Goal: Task Accomplishment & Management: Use online tool/utility

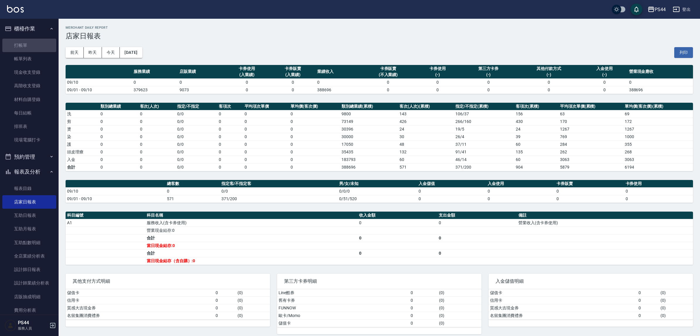
click at [34, 46] on link "打帳單" at bounding box center [29, 45] width 54 height 13
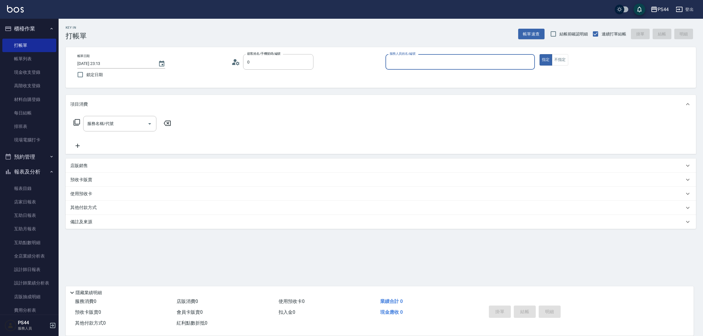
type input "新客人 姓名未設定/00/null"
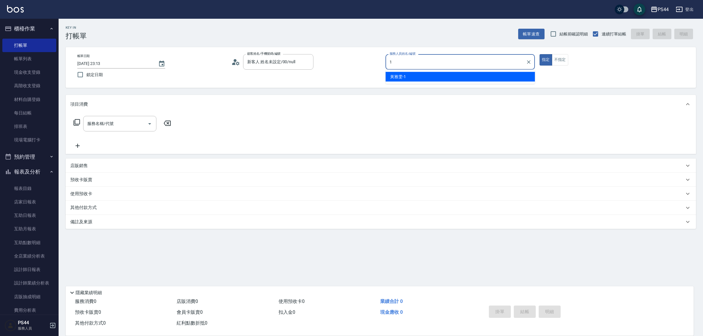
type input "黃雅雯-1"
type button "true"
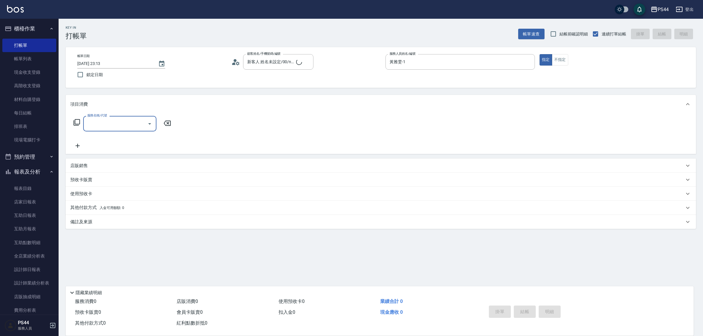
type input "新客人 姓名未設定/0/null"
type input "洗+剪(308)"
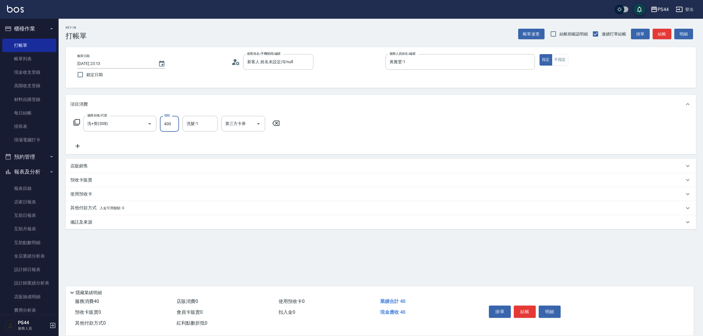
type input "400"
type input "邱美月-34"
type input "儲值卡"
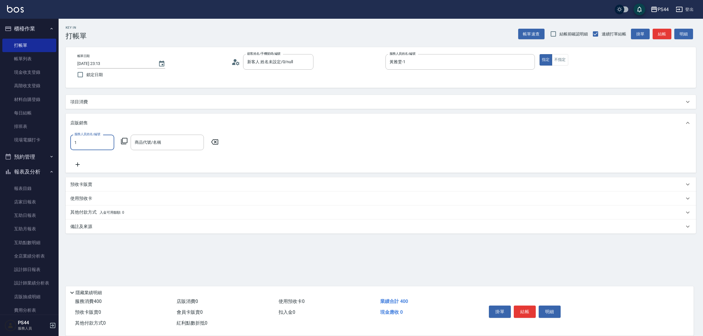
type input "黃雅雯-1"
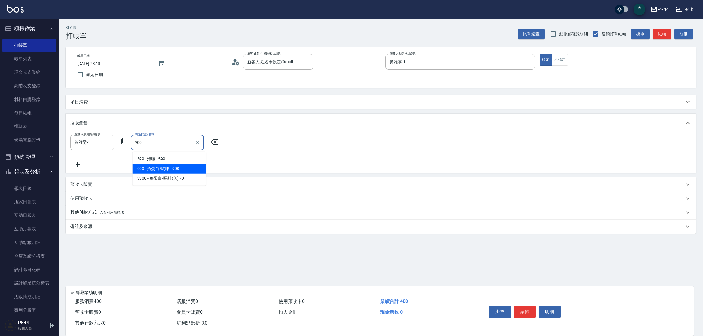
type input "角蛋白/嗎啡"
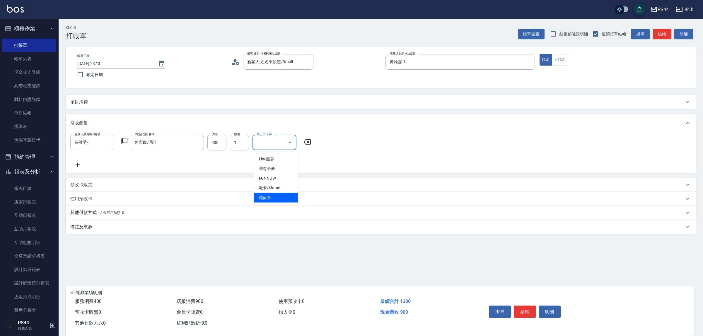
type input "儲值卡"
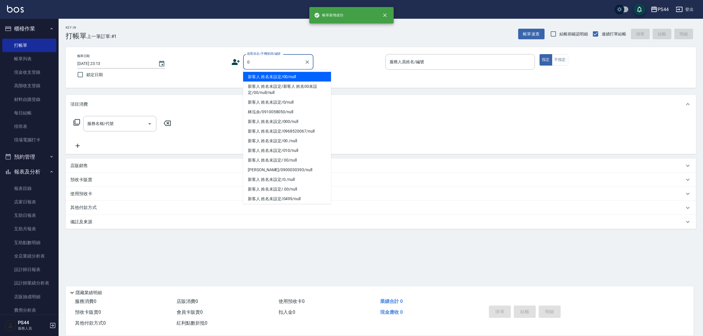
type input "新客人 姓名未設定/00/null"
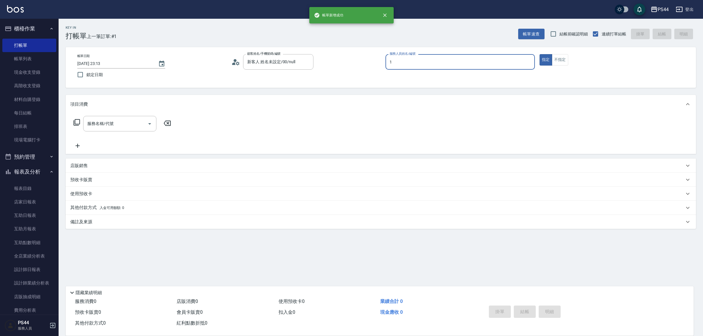
type input "黃雅雯-1"
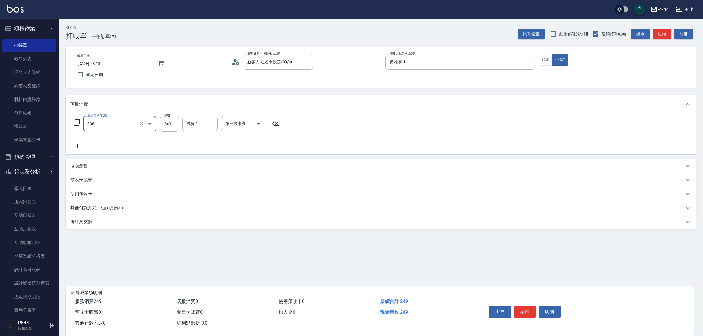
type input "剪髮(306)"
type input "黃奕程-12"
type input "儲值卡"
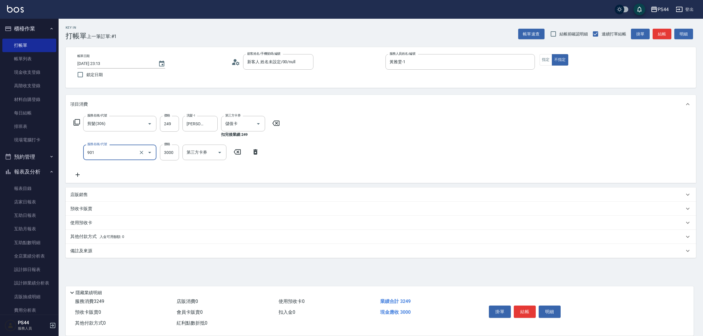
type input "儲值3000(901)"
type input "193"
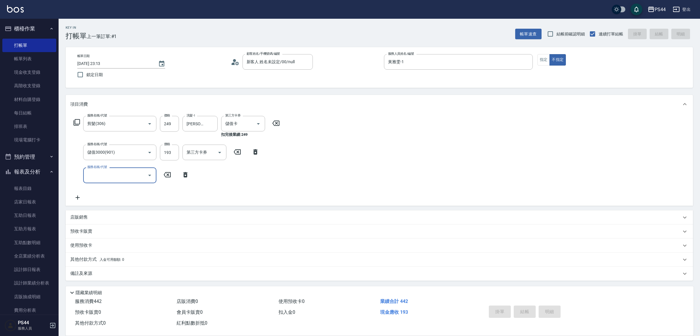
type input "2025/09/10 23:14"
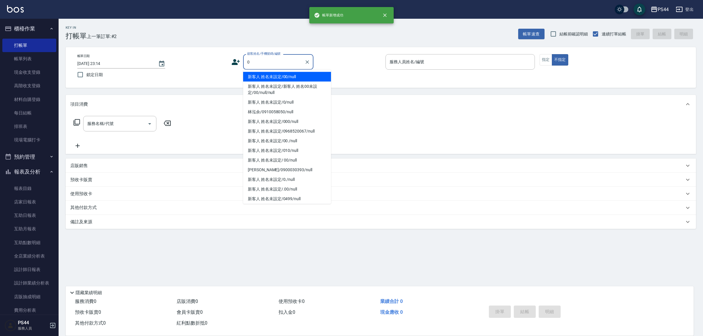
type input "新客人 姓名未設定/00/null"
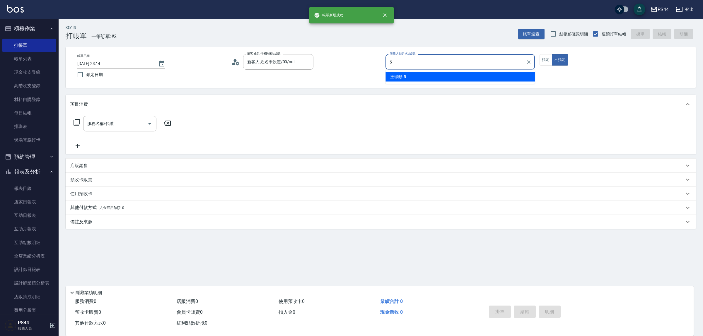
type input "王璟勳-5"
type button "false"
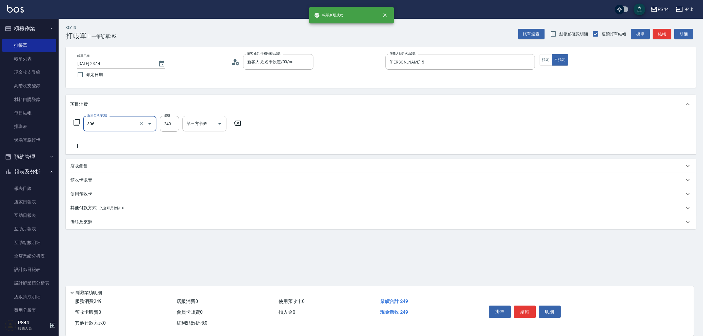
type input "剪髮(306)"
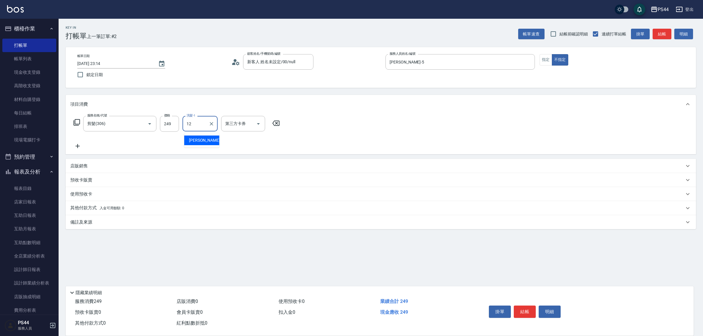
type input "黃奕程-12"
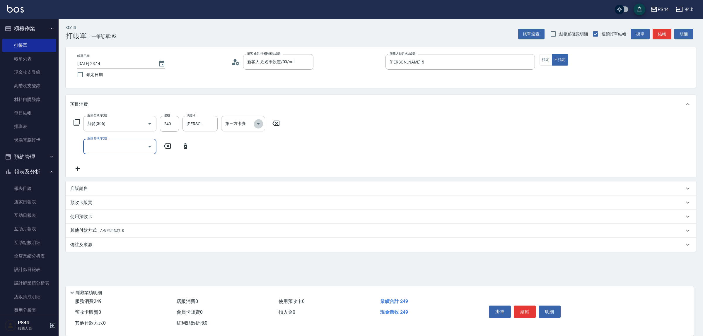
click at [258, 126] on icon "Open" at bounding box center [258, 123] width 7 height 7
click at [242, 177] on span "儲值卡" at bounding box center [245, 179] width 44 height 10
type input "儲值卡"
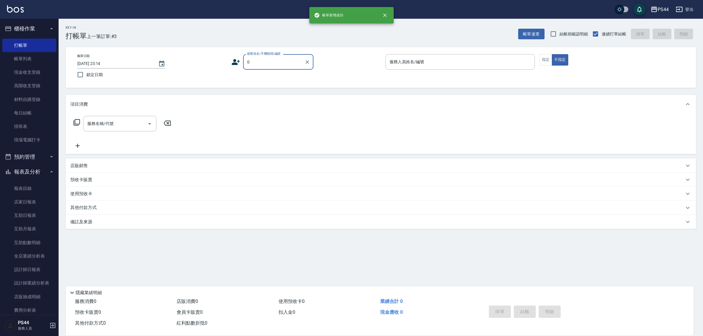
type input "新客人 姓名未設定/00/null"
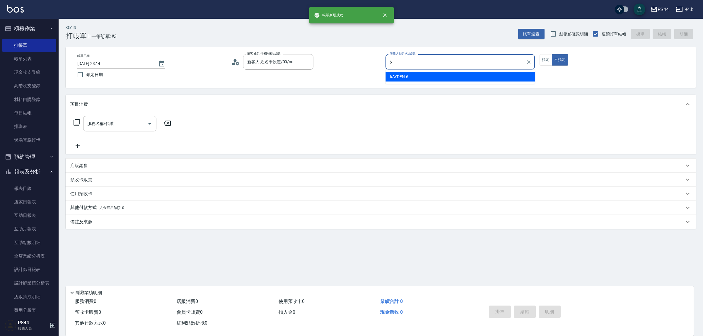
type input "kAYDEN-6"
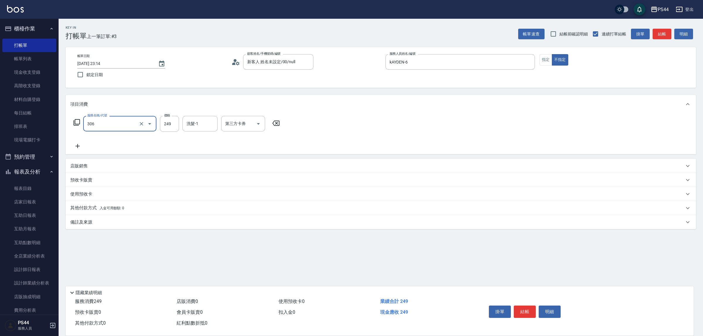
type input "剪髮(306)"
type input "kAYDEN-6"
type input "儲值卡"
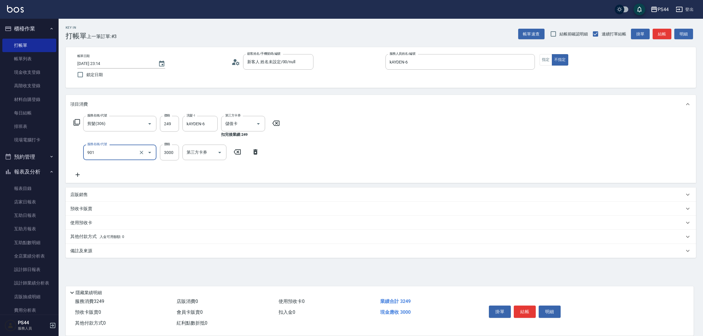
type input "儲值3000(901)"
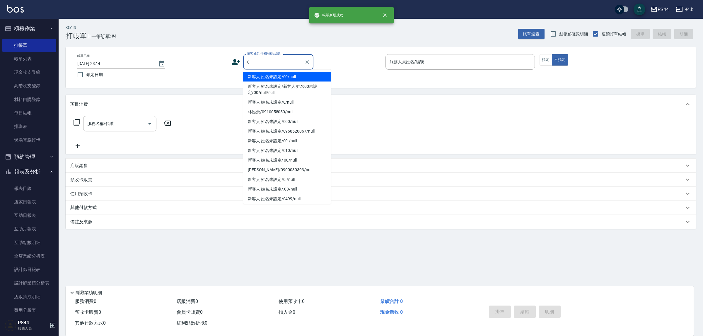
type input "新客人 姓名未設定/00/null"
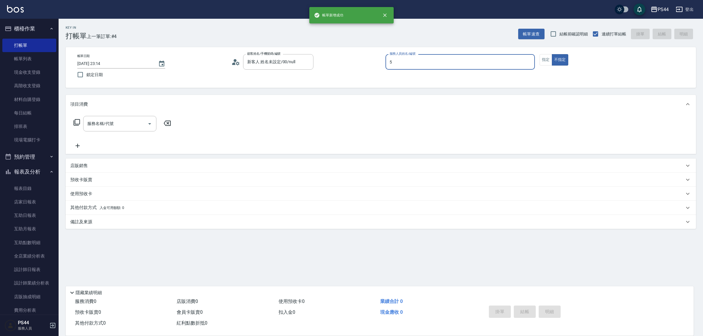
type input "王璟勳-5"
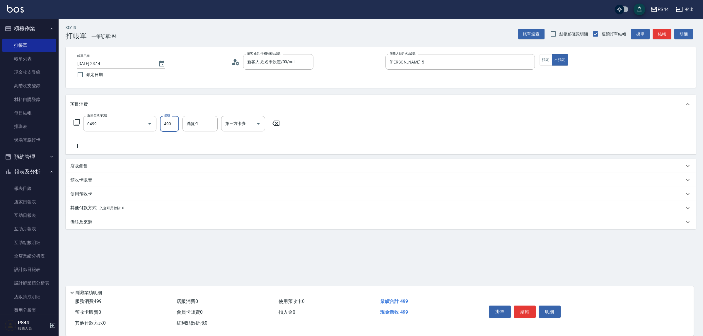
type input "伊黛莉499(0499)"
type input "邱美月-34"
type input "儲值卡"
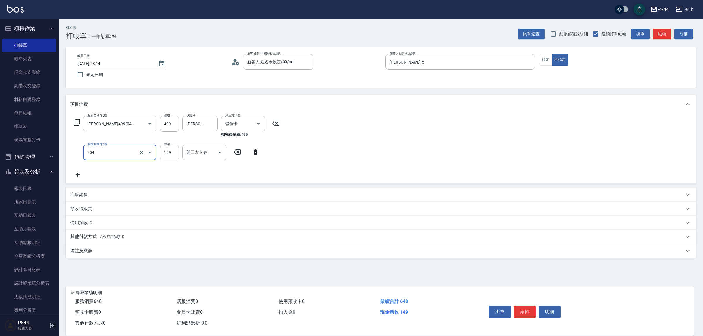
type input "剪髮(304)"
type input "儲值卡"
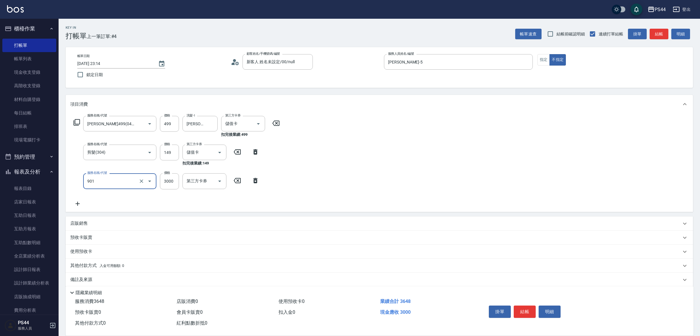
type input "儲值3000(901)"
type input "645"
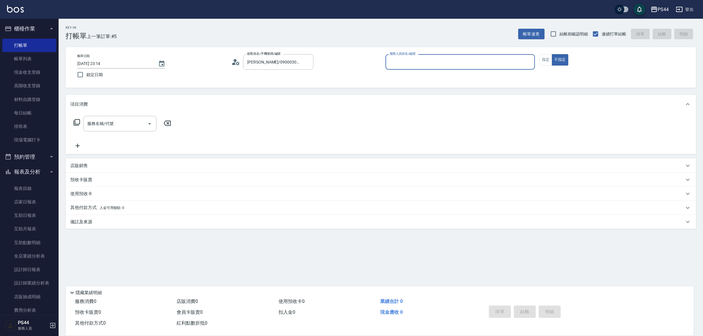
type input "新客人 姓名未設定/0/null"
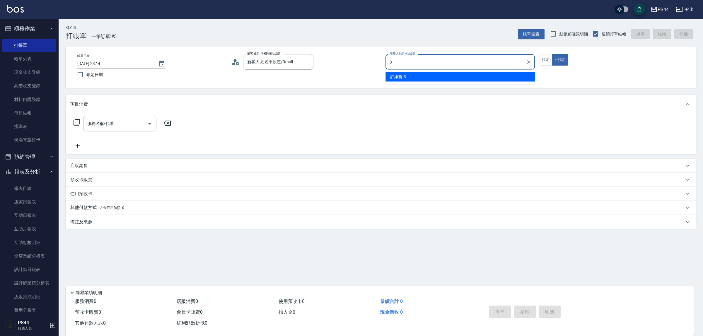
type input "許維哲-3"
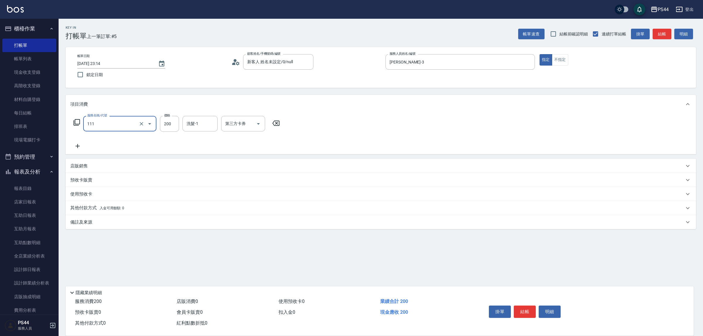
type input "200(111)"
type input "邱美月-34"
type input "儲值卡"
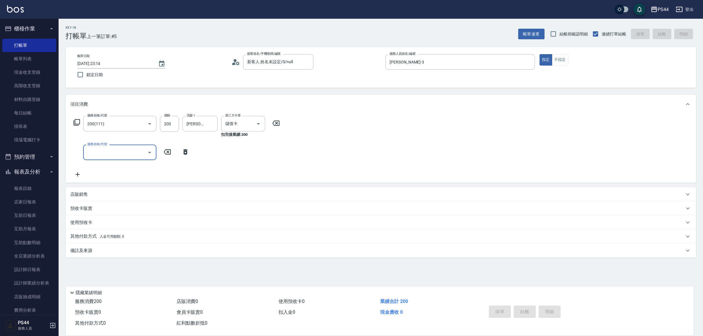
type input "2025/09/10 23:15"
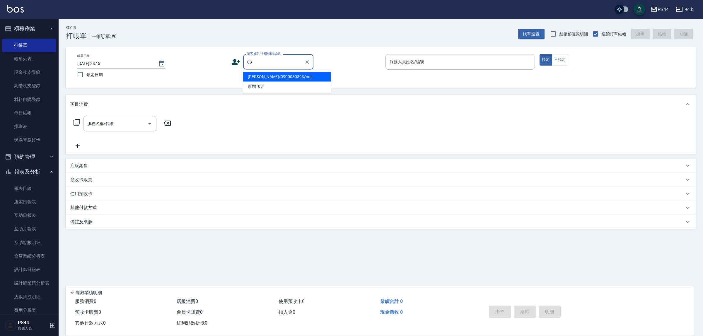
type input "劉家豪/0900030393/null"
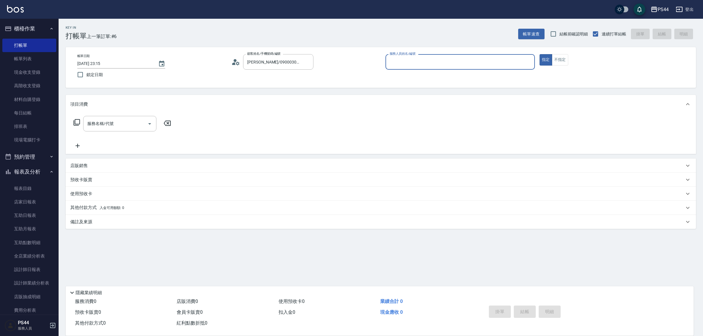
click at [539, 54] on button "指定" at bounding box center [545, 59] width 13 height 11
click at [292, 57] on div "劉家豪/0900030393/null 顧客姓名/手機號碼/編號" at bounding box center [278, 62] width 70 height 16
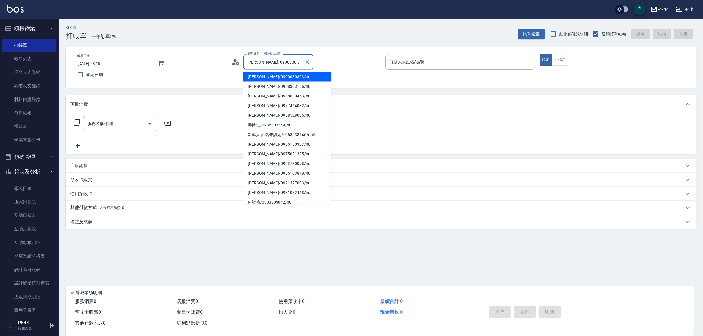
click at [309, 60] on icon "Clear" at bounding box center [307, 62] width 4 height 4
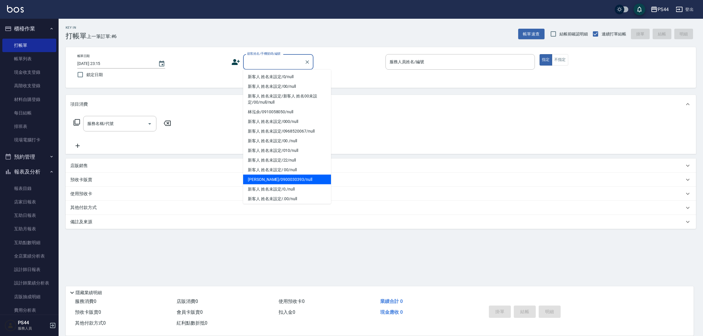
click at [288, 77] on li "新客人 姓名未設定/0/null" at bounding box center [287, 77] width 88 height 10
type input "新客人 姓名未設定/0/null"
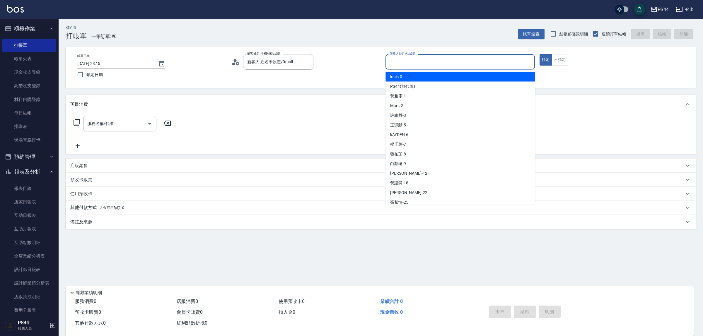
click at [409, 63] on input "服務人員姓名/編號" at bounding box center [460, 62] width 144 height 10
type input "許維哲-3"
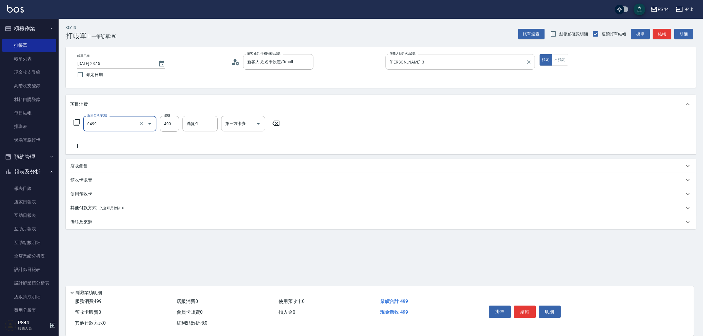
type input "伊黛莉499(0499)"
type input "沛瑀-26"
type input "儲值卡"
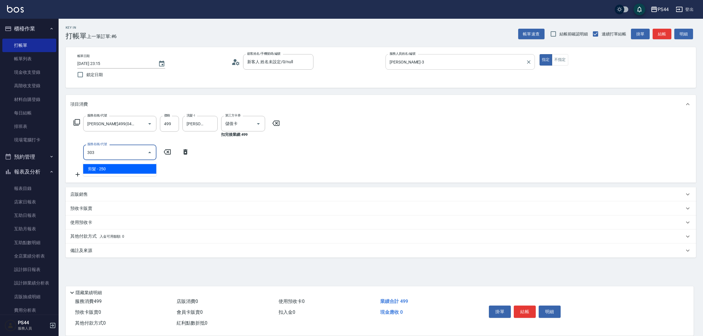
type input "剪髮(303)"
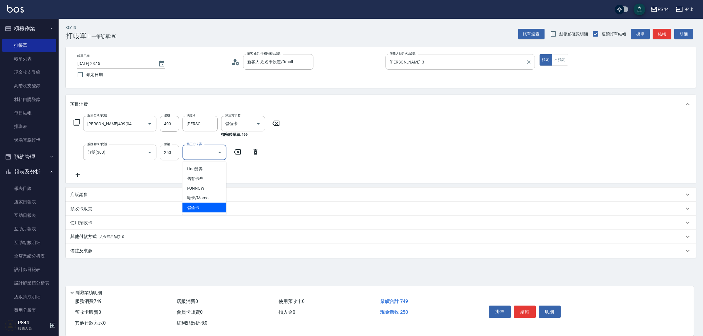
type input "儲值卡"
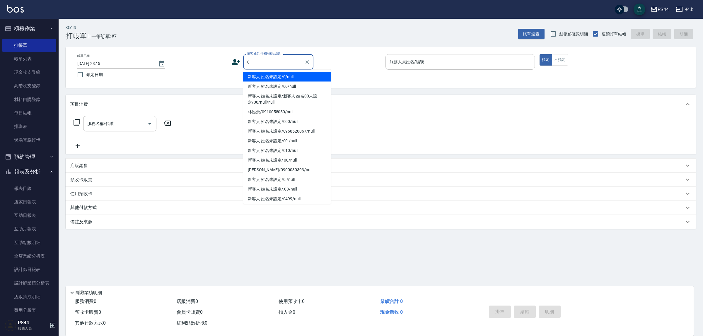
type input "新客人 姓名未設定/0/null"
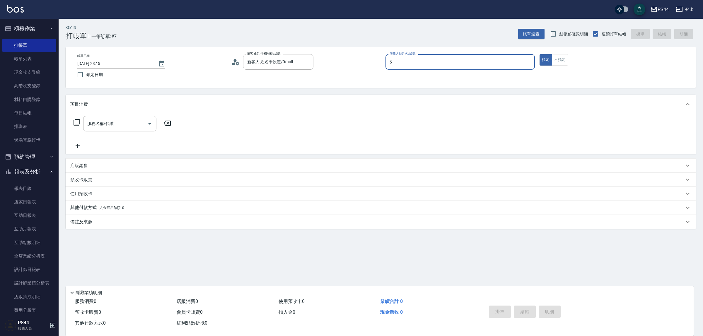
type input "王璟勳-5"
type input "0"
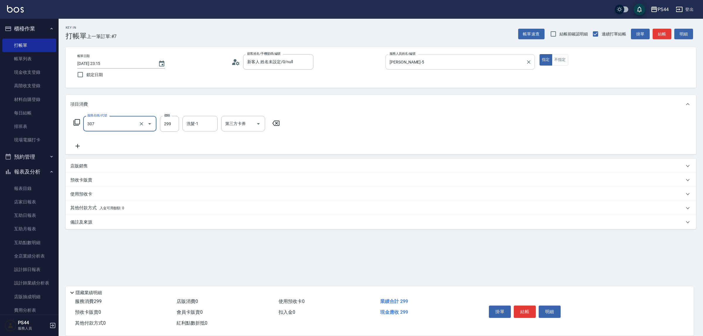
type input "剪髮(307)"
type input "邱美月-34"
type input "儲值卡"
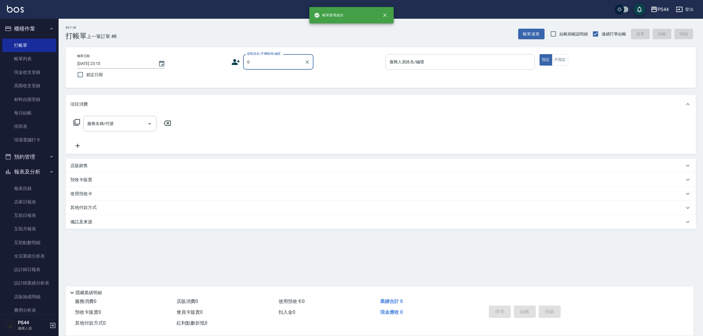
type input "新客人 姓名未設定/0/null"
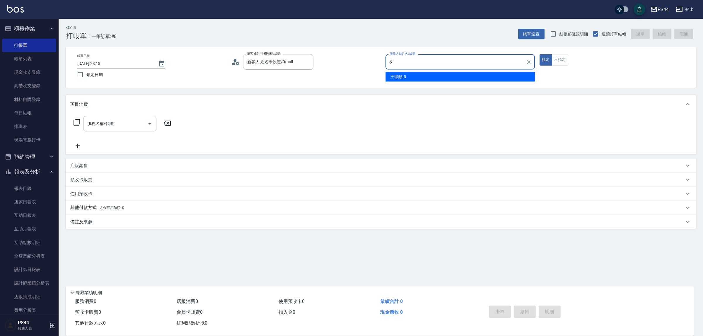
type input "王璟勳-5"
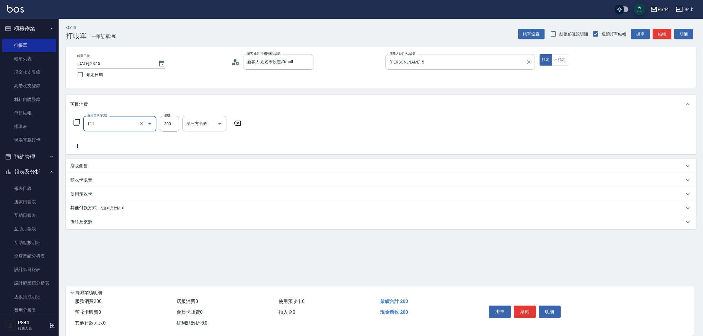
type input "200(111)"
type input "邱美月-34"
type input "儲值卡"
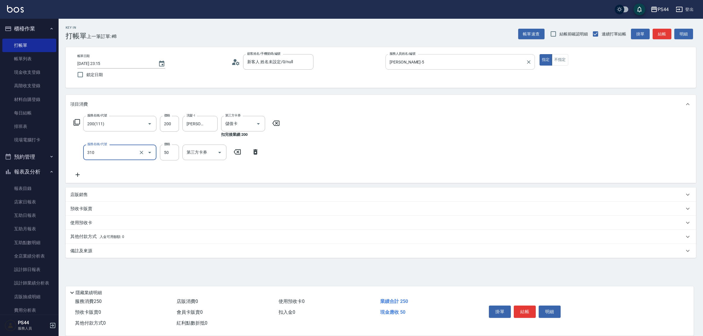
type input "剪瀏海(310)"
type input "儲值卡"
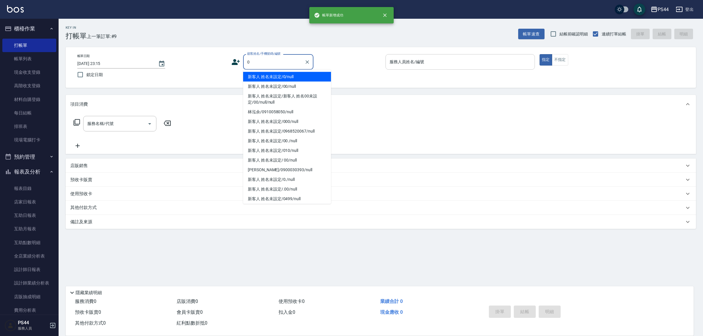
type input "新客人 姓名未設定/0/null"
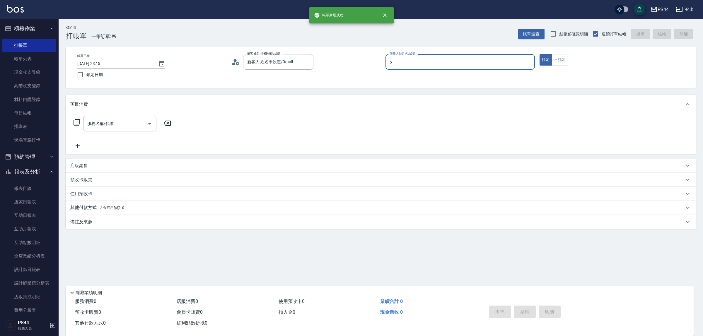
type input "kAYDEN-6"
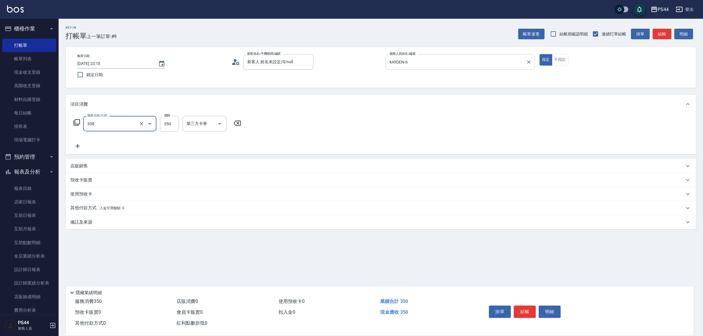
type input "洗+剪(308)"
type input "黃奕程-12"
type input "儲值卡"
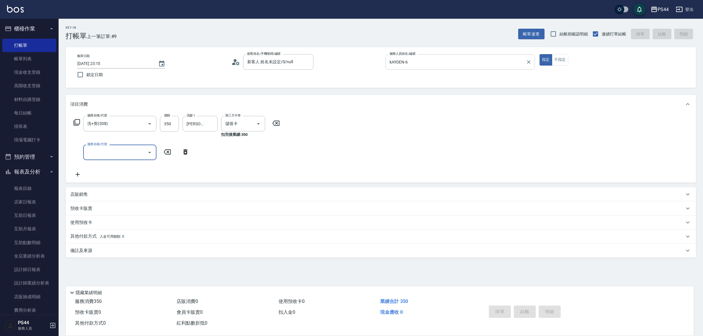
type input "2025/09/10 23:16"
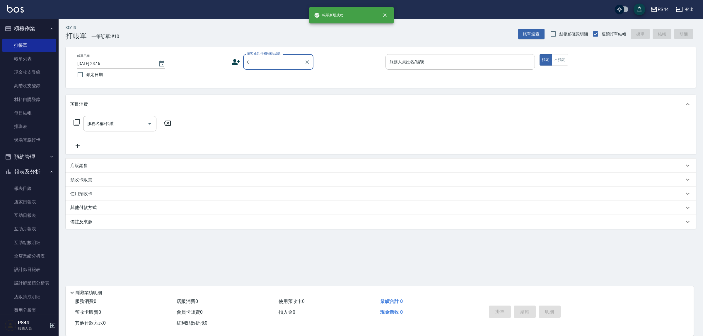
type input "新客人 姓名未設定/0/null"
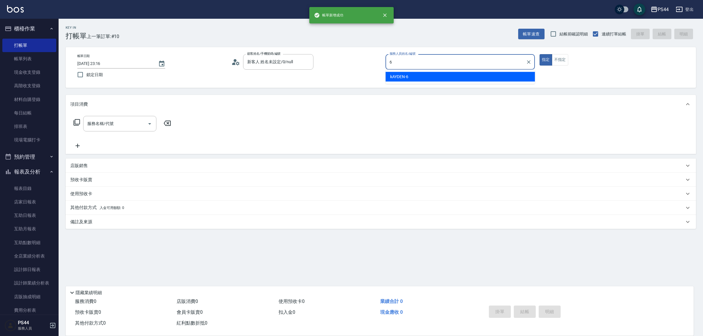
type input "kAYDEN-6"
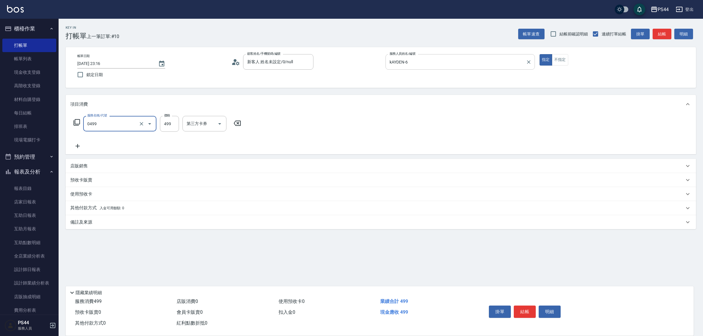
type input "伊黛莉499(0499)"
type input "沛瑀-26"
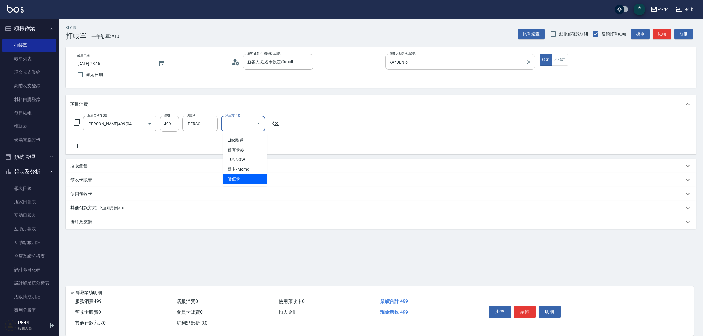
type input "儲值卡"
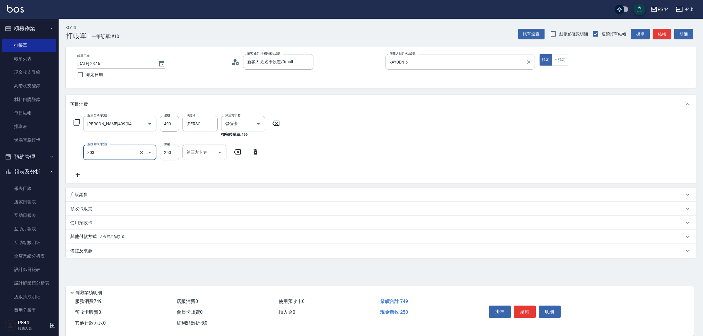
type input "剪髮(303)"
type input "儲值卡"
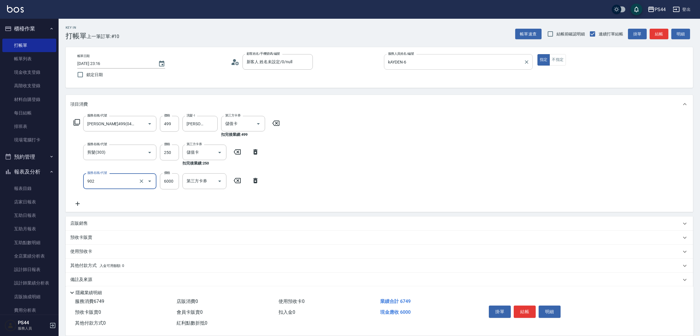
type input "儲值6000(902)"
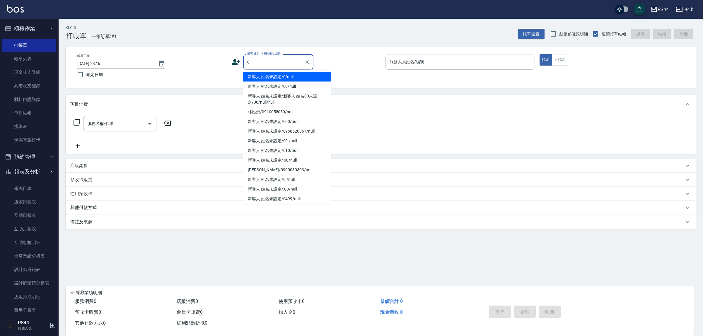
type input "新客人 姓名未設定/0/null"
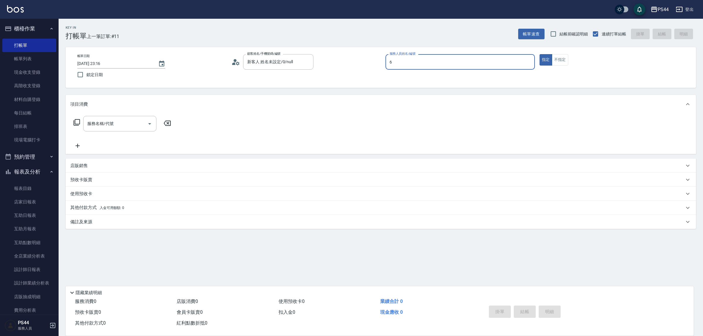
type input "kAYDEN-6"
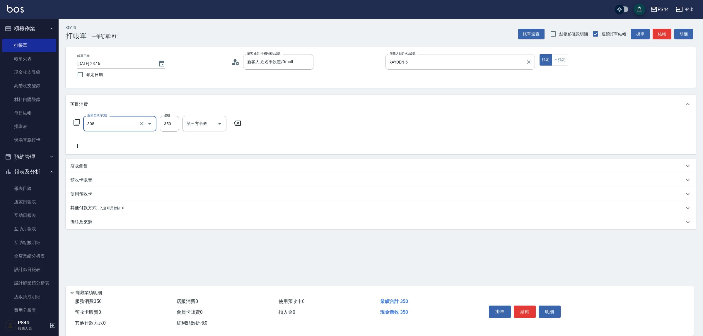
type input "洗+剪(308)"
type input "kAYDEN-6"
type input "儲值卡"
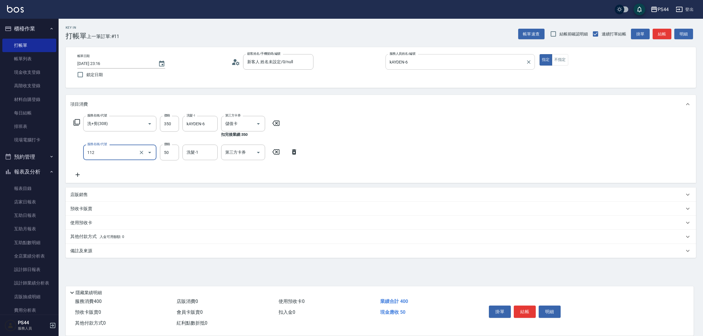
type input "精油50(112)"
type input "kAYDEN-6"
type input "儲值卡"
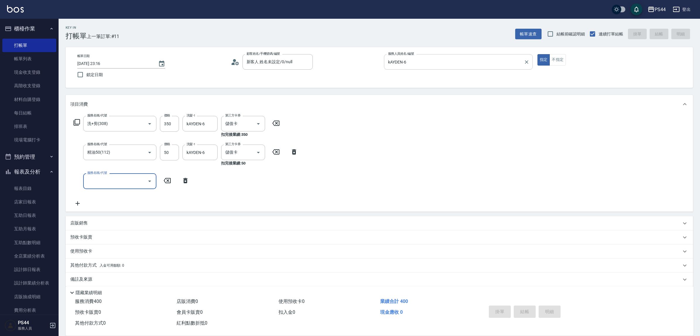
type input "2025/09/10 23:17"
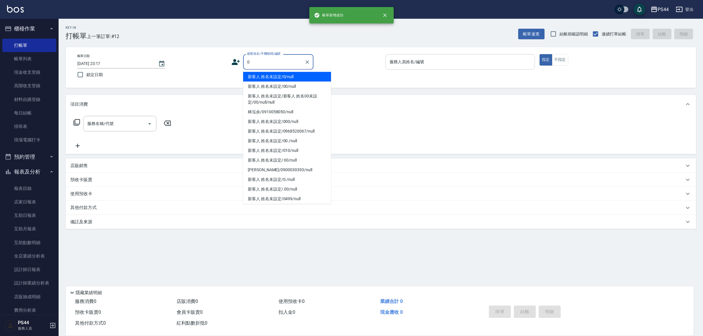
type input "新客人 姓名未設定/0/null"
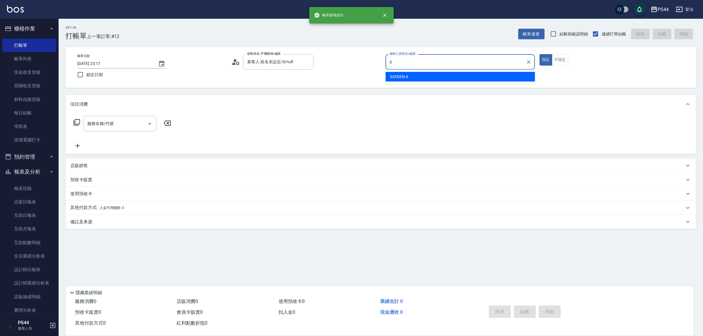
type input "kAYDEN-6"
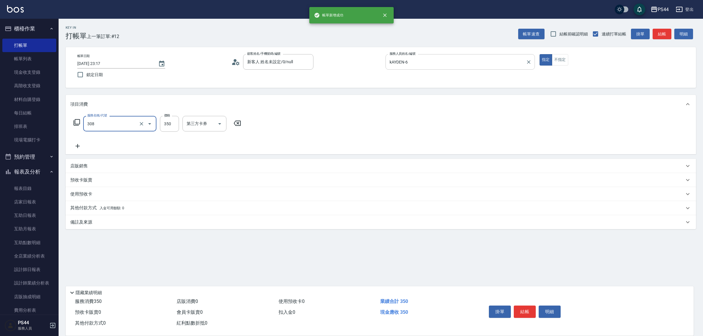
type input "洗+剪(308)"
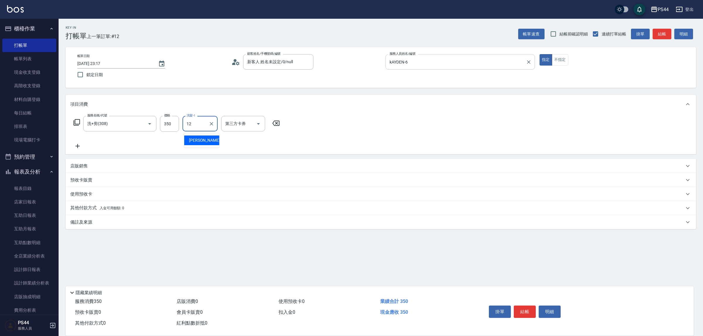
type input "黃奕程-12"
type input "儲值卡"
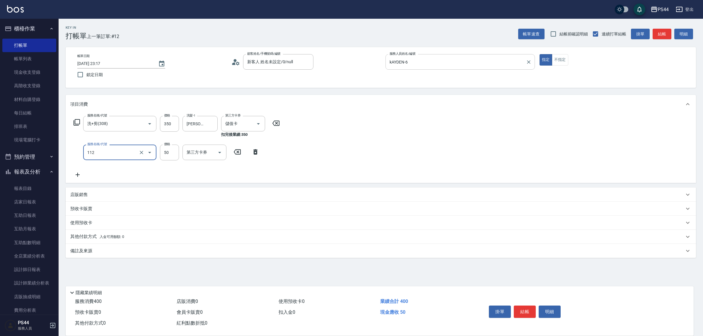
type input "精油50(112)"
type input "黃奕程-12"
type input "儲值卡"
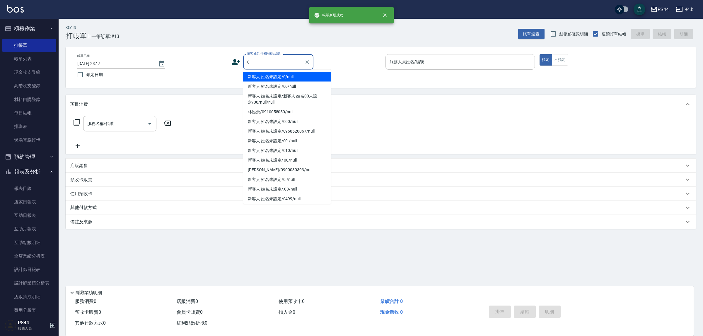
type input "新客人 姓名未設定/0/null"
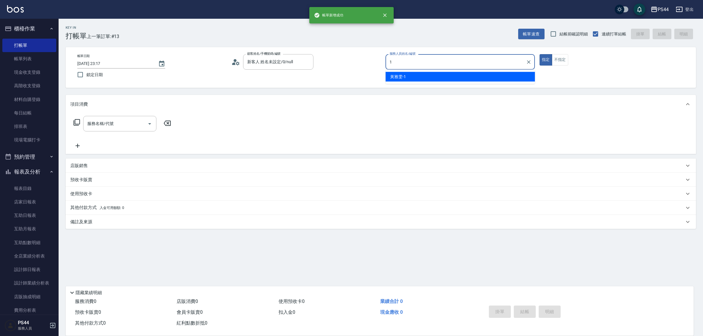
type input "黃雅雯-1"
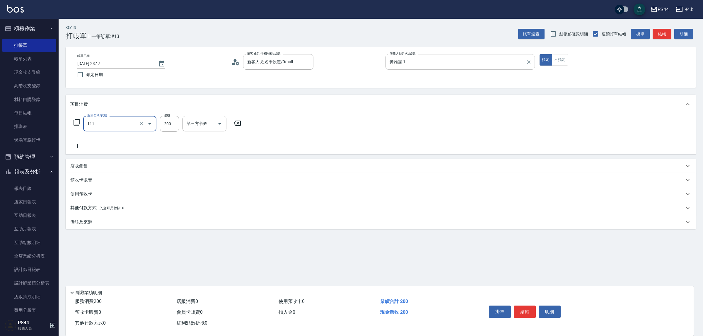
type input "200(111)"
type input "邱美月-34"
type input "儲值卡"
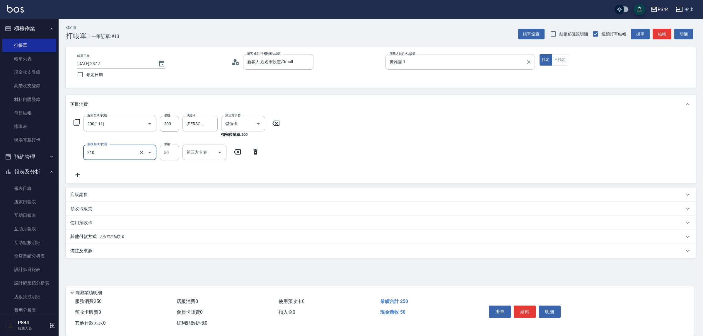
type input "剪瀏海(310)"
type input "儲值卡"
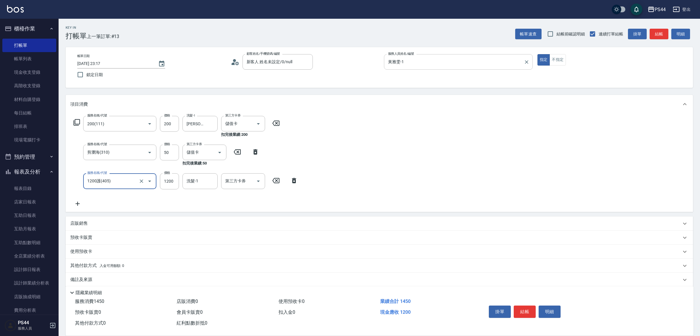
type input "1200護(405)"
type input "邱美月-34"
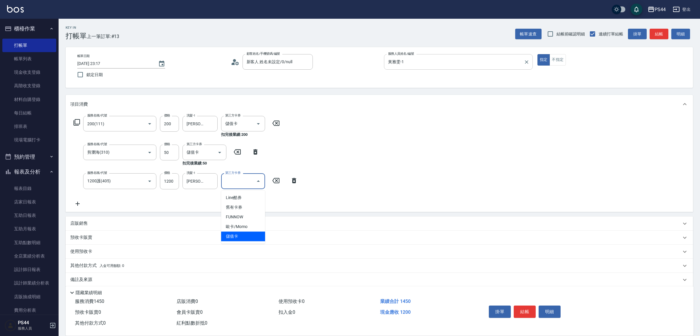
type input "儲值卡"
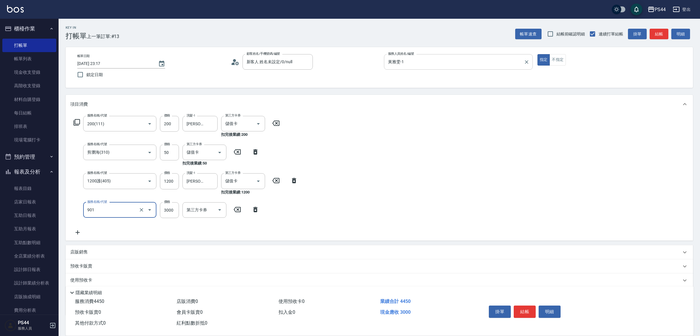
type input "儲值3000(901)"
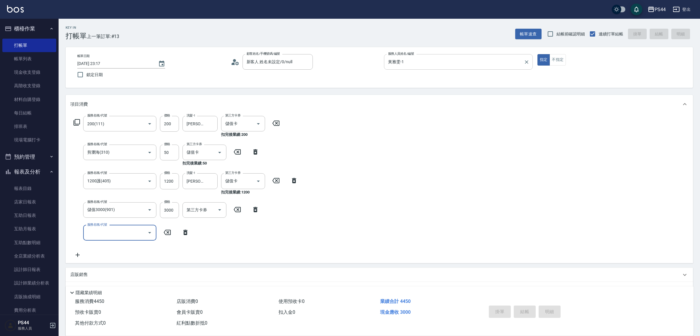
type input "2025/09/10 23:18"
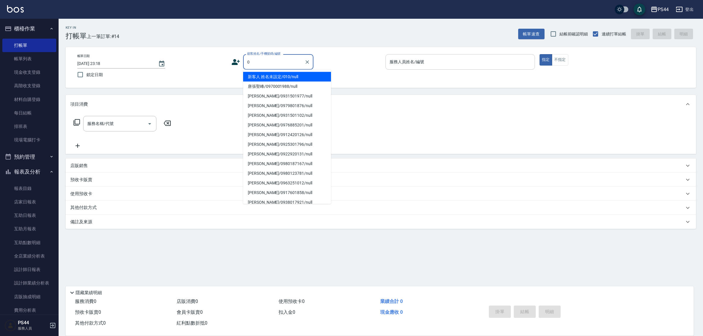
type input "新客人 姓名未設定/0/null"
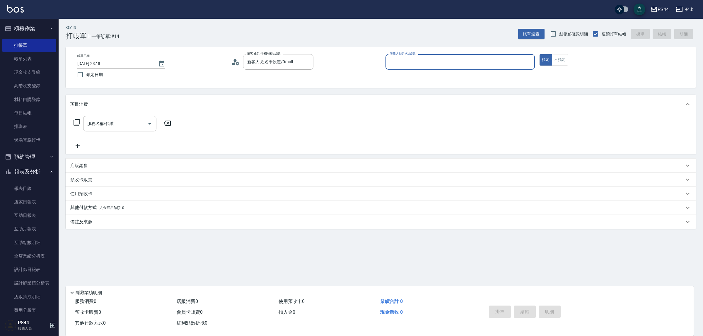
click at [539, 54] on button "指定" at bounding box center [545, 59] width 13 height 11
drag, startPoint x: 432, startPoint y: 73, endPoint x: 432, endPoint y: 68, distance: 4.7
click at [432, 69] on div "服務人員姓名/編號 服務人員姓名/編號" at bounding box center [459, 65] width 149 height 22
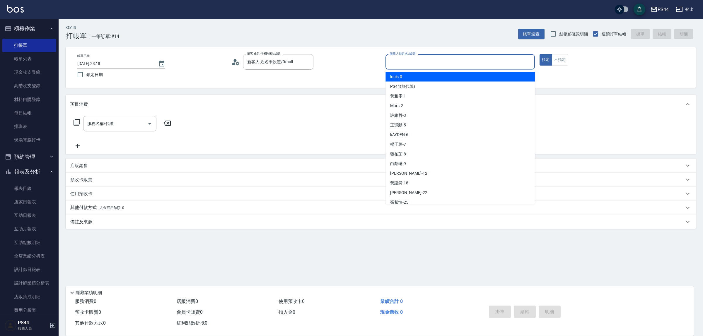
click at [431, 62] on input "服務人員姓名/編號" at bounding box center [460, 62] width 144 height 10
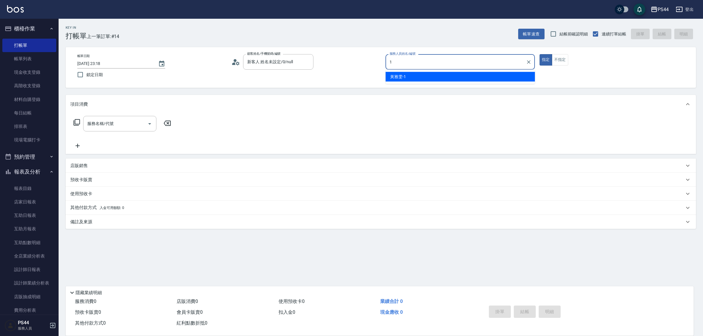
type input "黃雅雯-1"
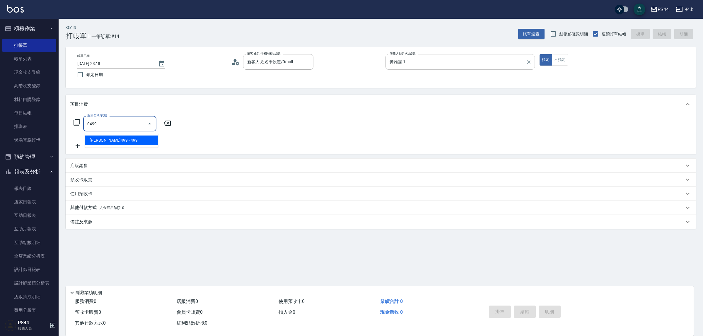
type input "伊黛莉499(0499)"
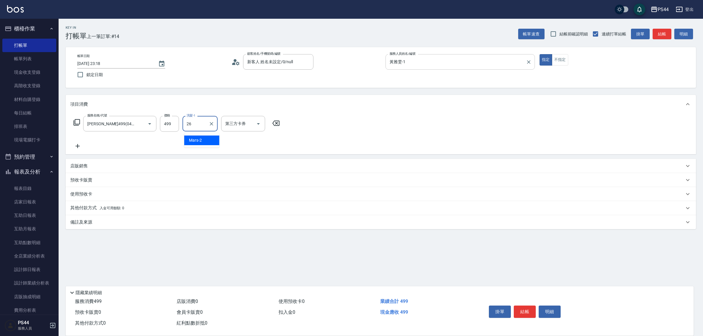
type input "沛瑀-26"
type input "儲值卡"
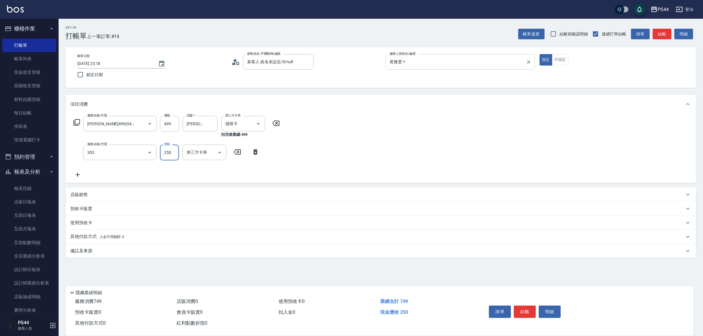
type input "剪髮(303)"
type input "300"
type input "儲值卡"
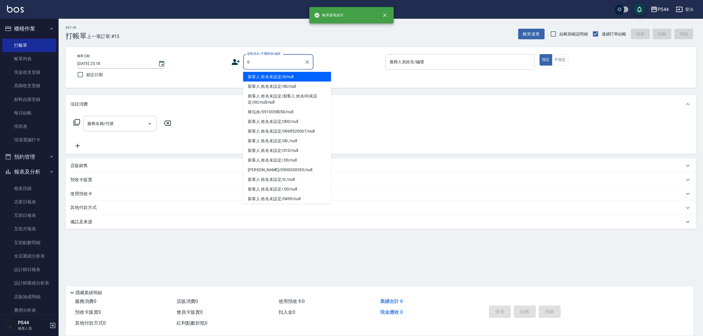
type input "新客人 姓名未設定/0/null"
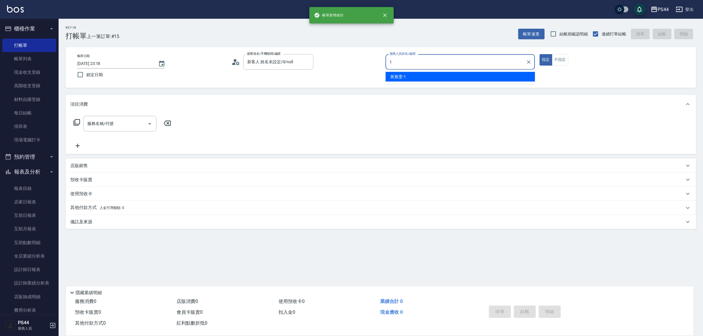
type input "黃雅雯-1"
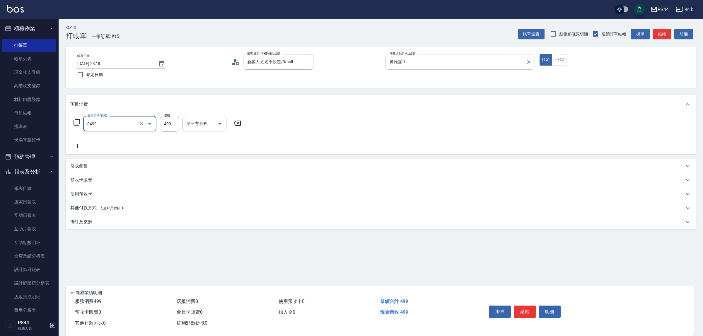
type input "伊黛莉499(0499)"
type input "沛瑀-26"
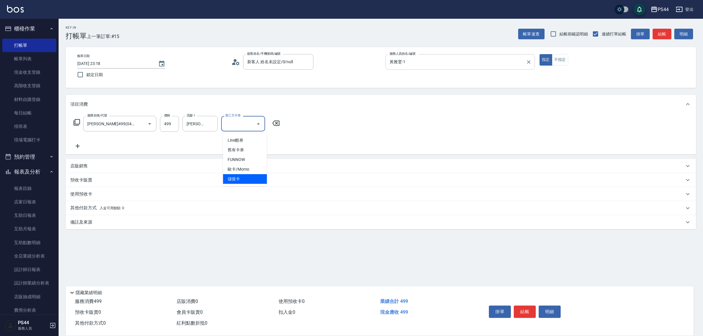
type input "儲值卡"
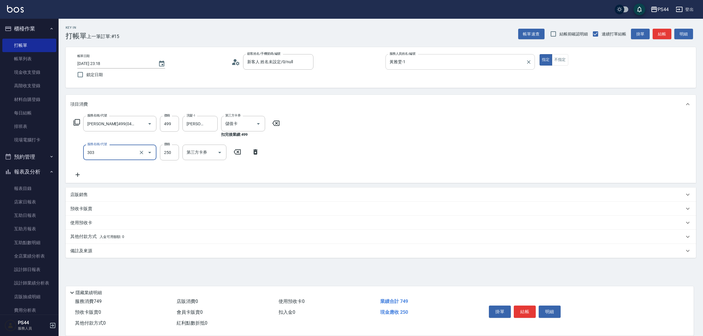
type input "剪髮(303)"
type input "300"
type input "儲值卡"
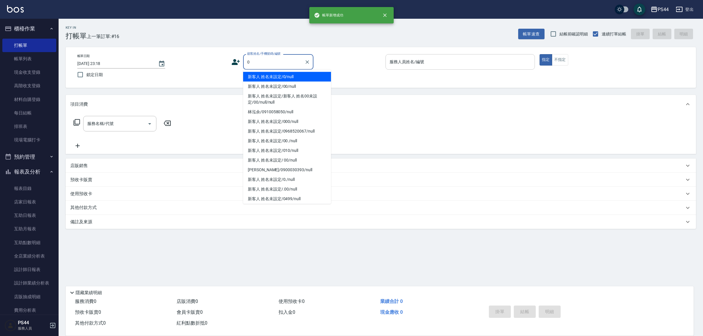
type input "新客人 姓名未設定/0/null"
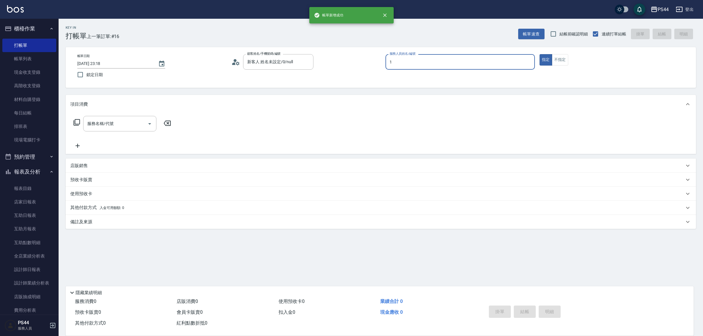
type input "黃雅雯-1"
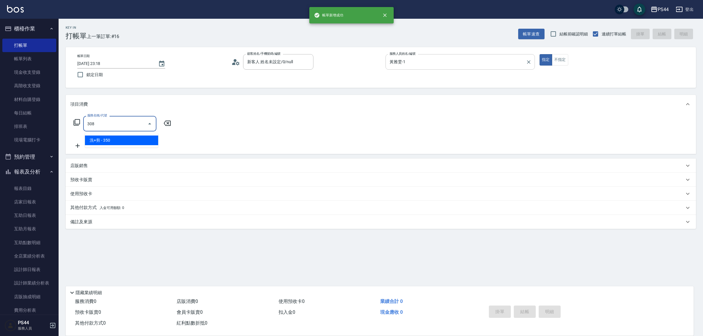
type input "洗+剪(308)"
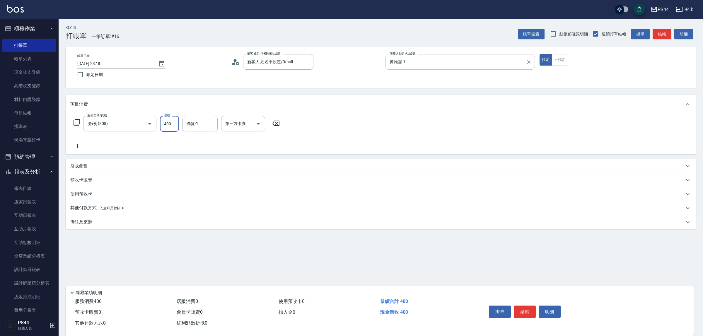
type input "400"
type input "邱美月-34"
type input "儲值卡"
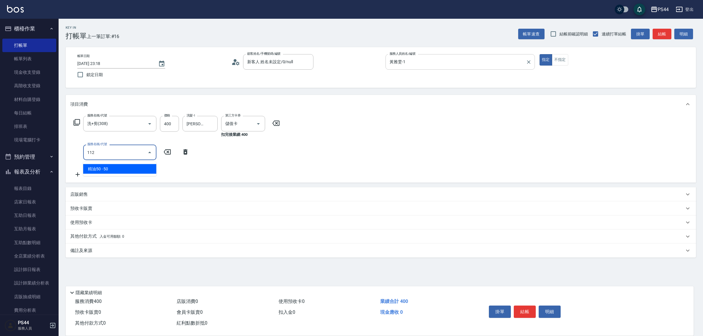
type input "精油50(112)"
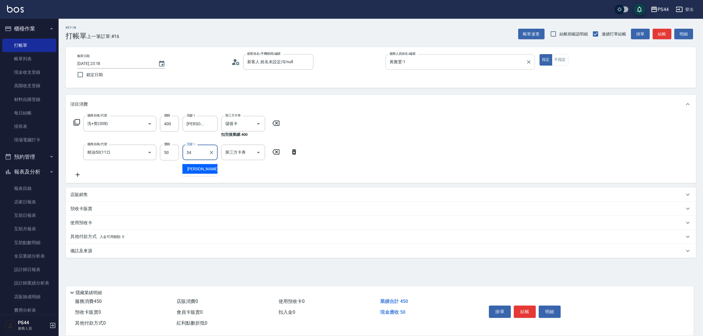
type input "邱美月-34"
type input "儲值卡"
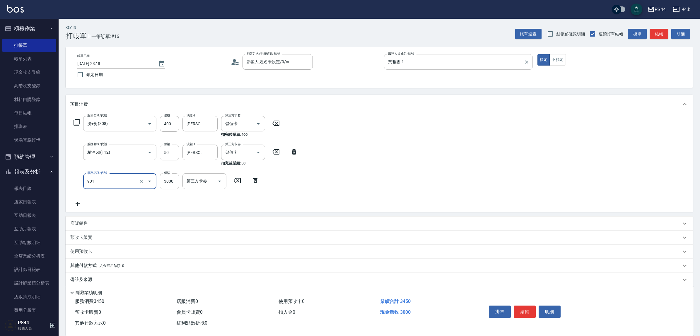
type input "儲值3000(901)"
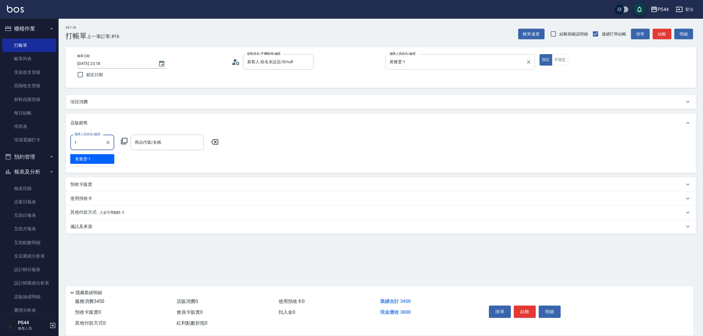
type input "黃雅雯-1"
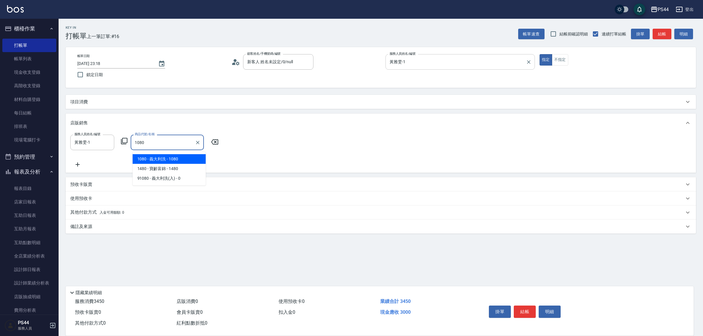
type input "義大利洗"
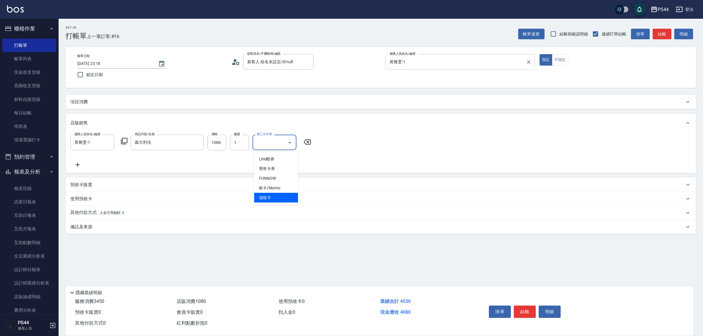
type input "儲值卡"
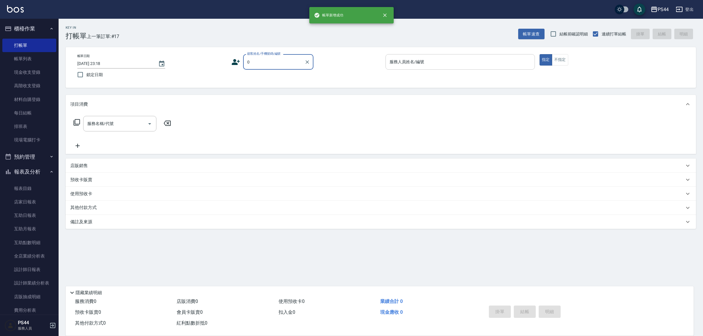
type input "新客人 姓名未設定/0/null"
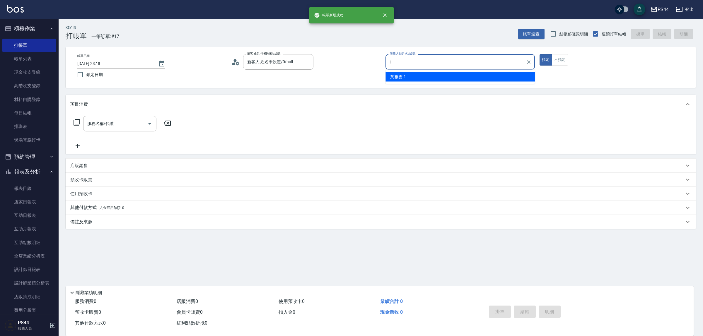
type input "黃雅雯-1"
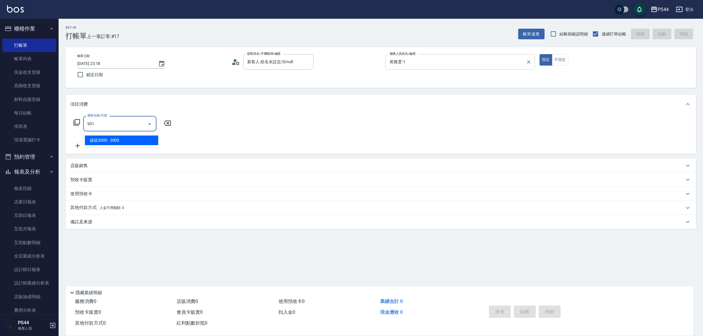
type input "儲值3000(901)"
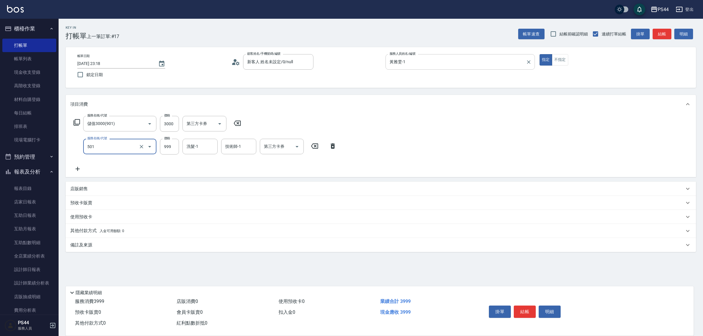
type input "染髮(501)"
type input "2300"
type input "沛瑀-26"
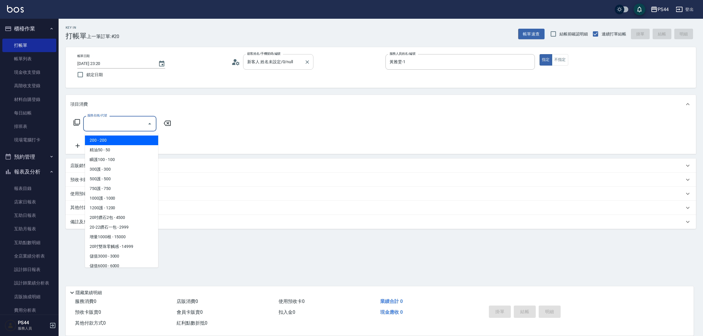
click at [295, 59] on input "新客人 姓名未設定/0/null" at bounding box center [274, 62] width 56 height 10
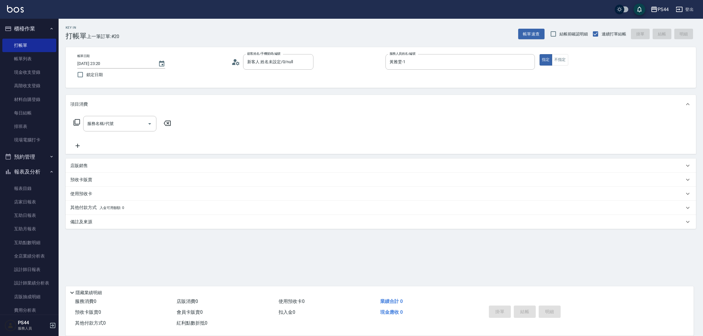
click at [388, 100] on div "項目消費" at bounding box center [381, 104] width 630 height 19
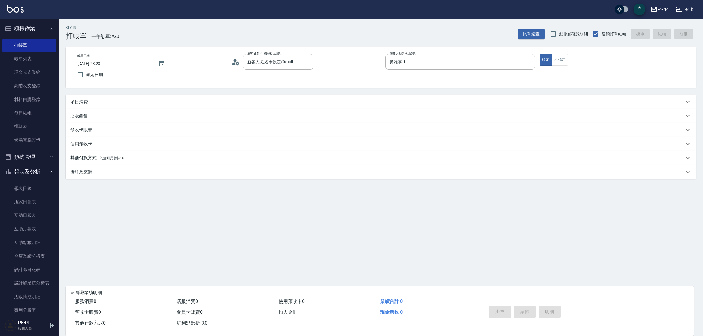
click at [91, 107] on div "項目消費" at bounding box center [381, 102] width 630 height 14
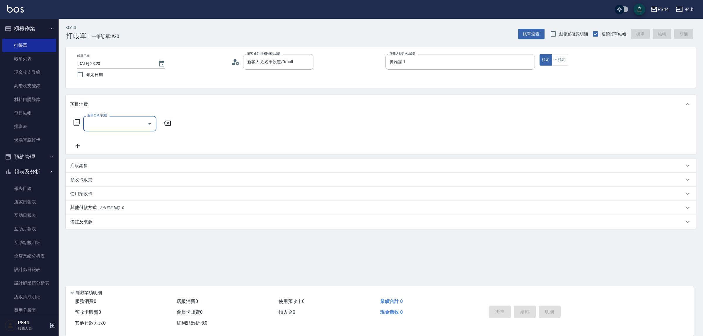
click at [103, 121] on input "服務名稱/代號" at bounding box center [115, 124] width 59 height 10
click at [544, 64] on button "指定" at bounding box center [545, 59] width 13 height 11
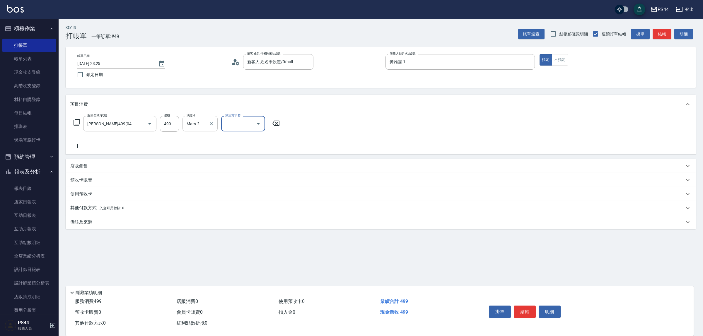
drag, startPoint x: 201, startPoint y: 123, endPoint x: 203, endPoint y: 122, distance: 3.1
click at [200, 123] on input "Mars-2" at bounding box center [195, 124] width 21 height 10
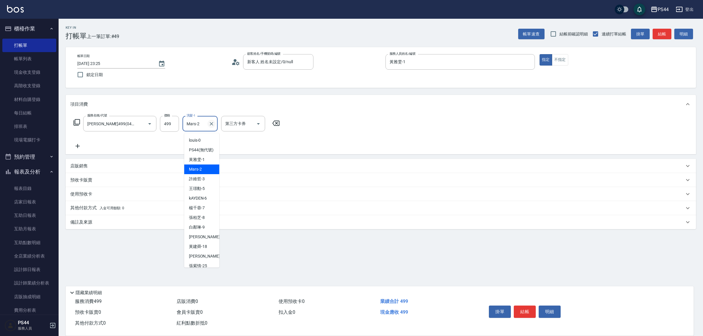
click at [210, 124] on icon "Clear" at bounding box center [211, 124] width 6 height 6
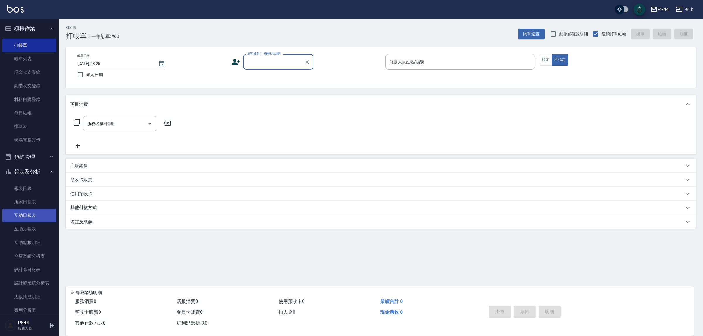
click at [23, 213] on link "互助日報表" at bounding box center [29, 215] width 54 height 13
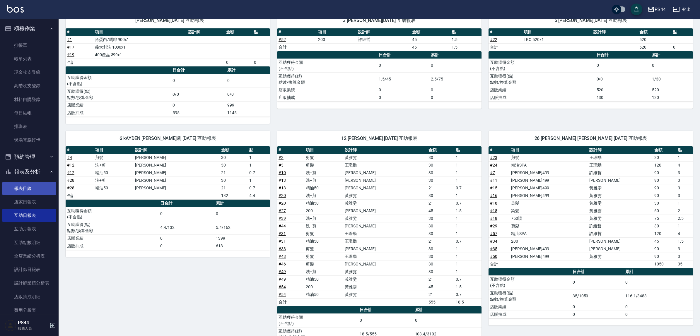
scroll to position [73, 0]
click at [20, 204] on link "店家日報表" at bounding box center [29, 201] width 54 height 13
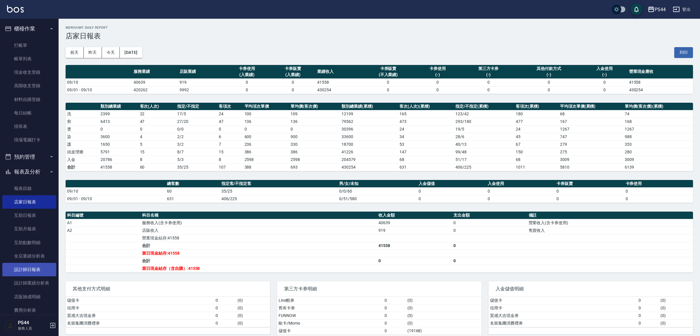
click at [32, 271] on link "設計師日報表" at bounding box center [29, 269] width 54 height 13
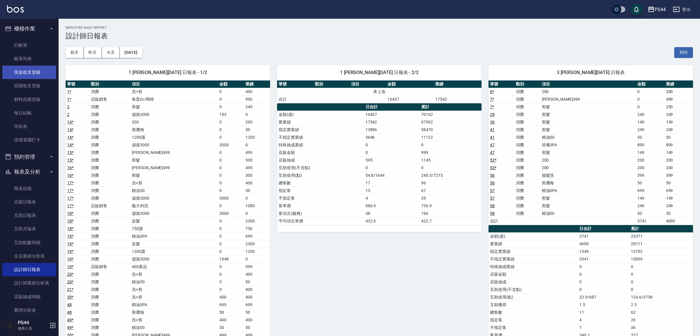
click at [25, 77] on link "現金收支登錄" at bounding box center [29, 72] width 54 height 13
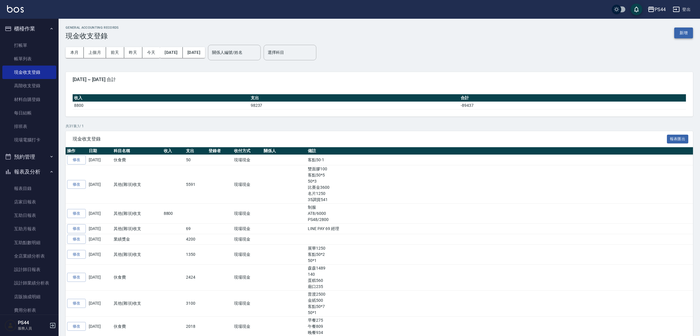
click at [682, 28] on button "新增" at bounding box center [683, 33] width 19 height 11
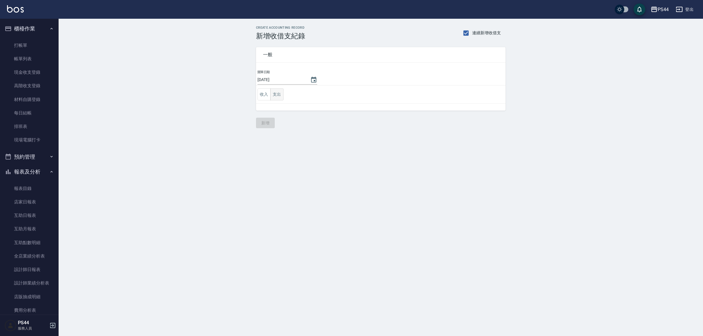
click at [282, 90] on button "支出" at bounding box center [276, 94] width 13 height 12
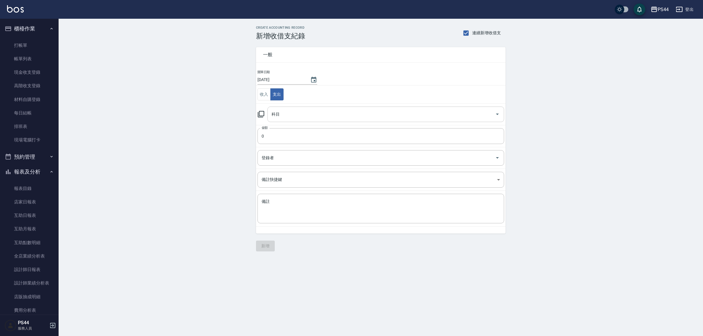
click at [307, 113] on input "科目" at bounding box center [381, 114] width 223 height 10
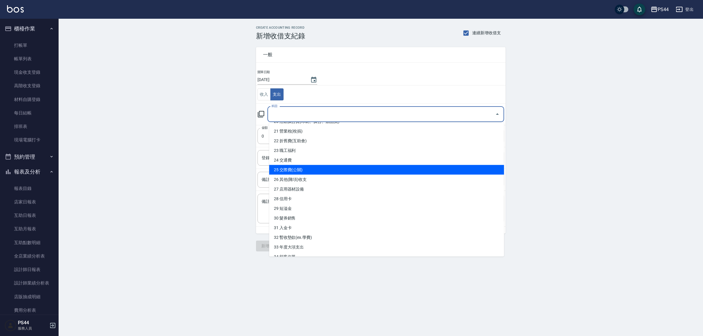
scroll to position [220, 0]
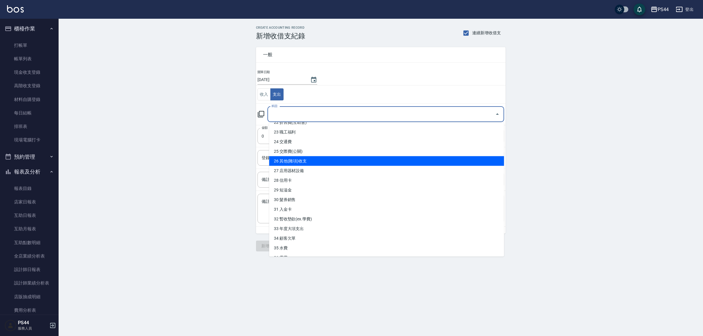
click at [310, 163] on li "26 其他(雜項)收支" at bounding box center [386, 161] width 235 height 10
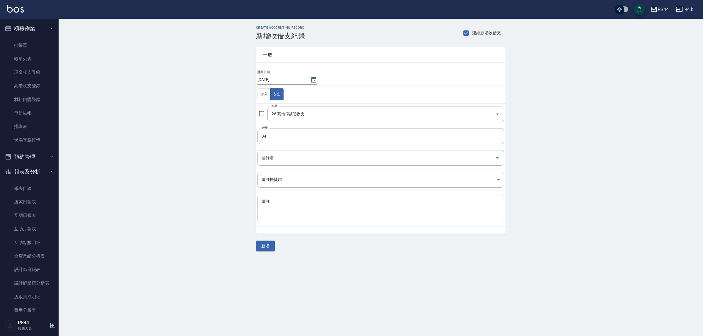
click at [351, 220] on div "x 備註" at bounding box center [380, 209] width 247 height 30
click at [262, 248] on button "新增" at bounding box center [265, 246] width 19 height 11
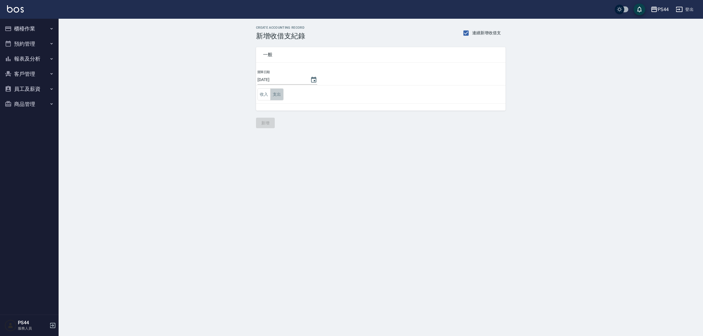
click at [278, 95] on button "支出" at bounding box center [276, 94] width 13 height 12
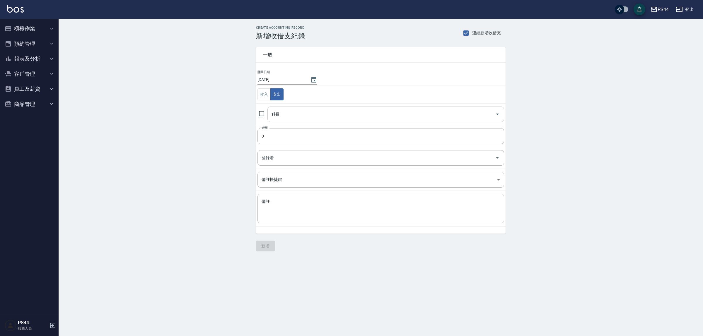
click at [286, 116] on input "科目" at bounding box center [381, 114] width 223 height 10
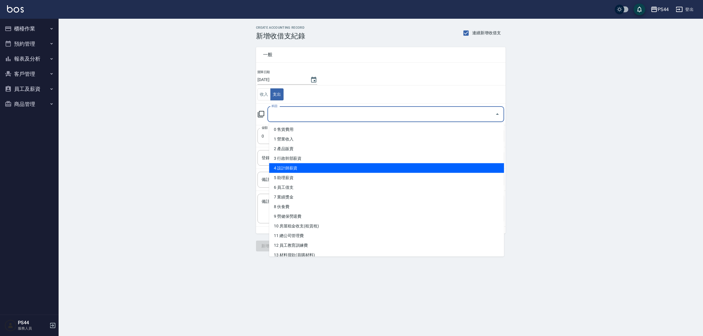
click at [322, 164] on li "4 設計師薪資" at bounding box center [386, 168] width 235 height 10
type input "4 設計師薪資"
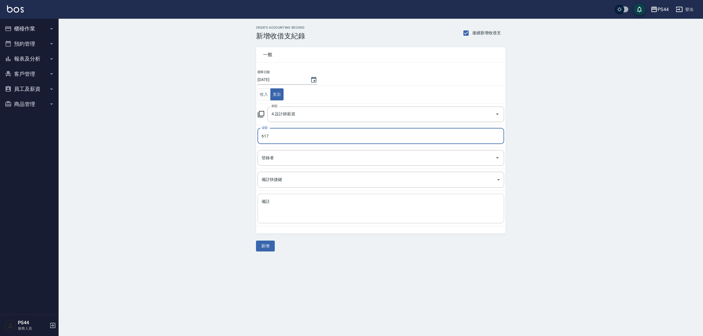
type input "617"
click at [326, 212] on textarea "備註" at bounding box center [380, 209] width 238 height 20
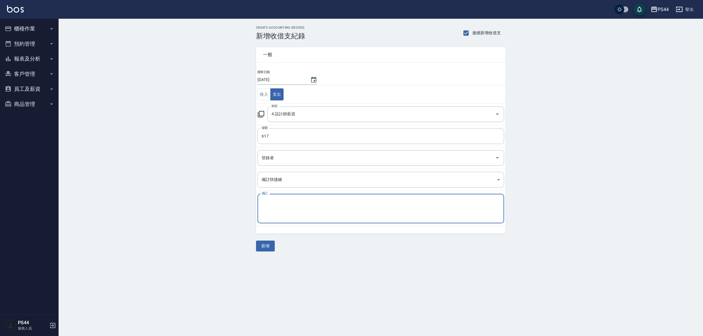
type textarea "f"
type textarea "ㄑ"
type textarea "5"
type textarea "6號少617"
click at [269, 247] on button "新增" at bounding box center [265, 246] width 19 height 11
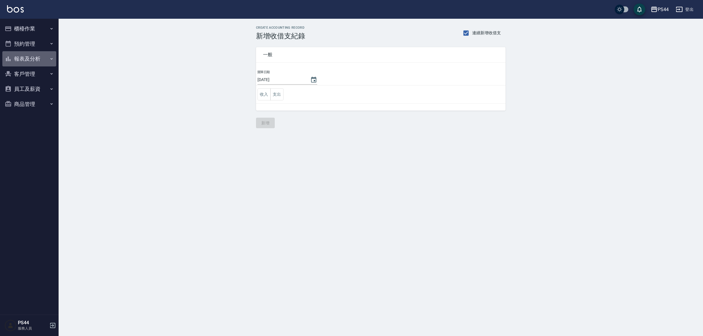
click at [15, 59] on button "報表及分析" at bounding box center [29, 58] width 54 height 15
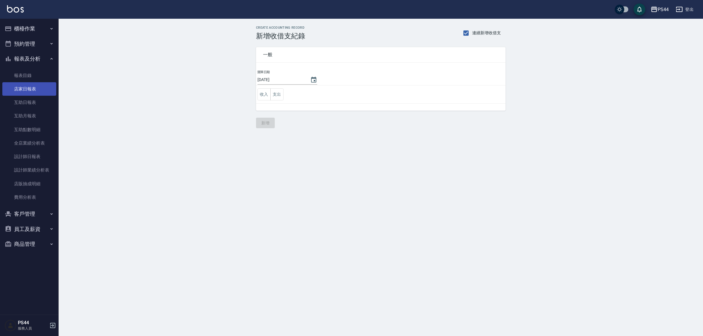
click at [31, 87] on link "店家日報表" at bounding box center [29, 88] width 54 height 13
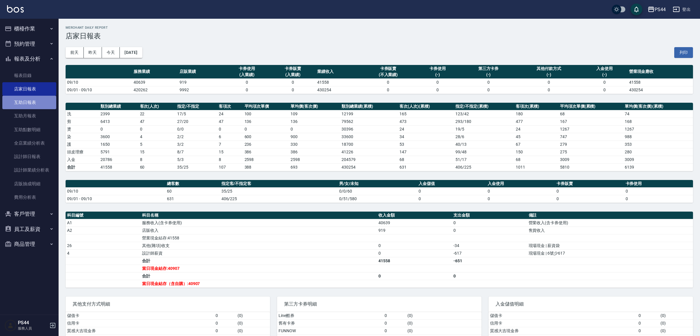
click at [23, 104] on link "互助日報表" at bounding box center [29, 102] width 54 height 13
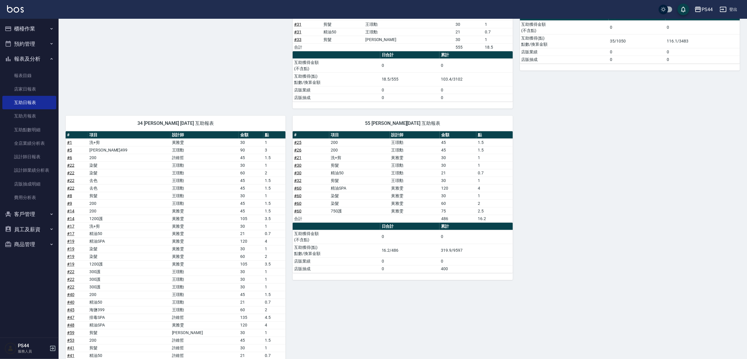
scroll to position [315, 0]
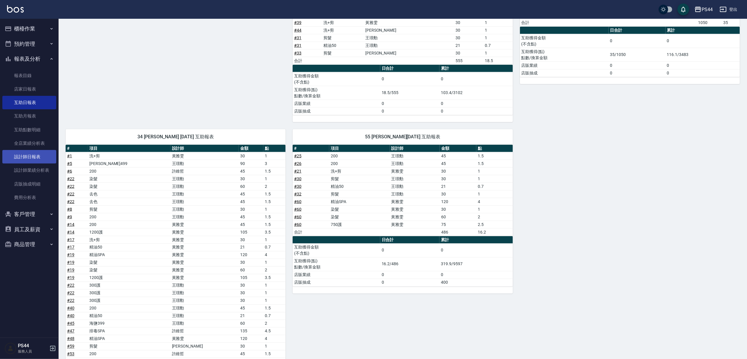
click at [29, 154] on link "設計師日報表" at bounding box center [29, 156] width 54 height 13
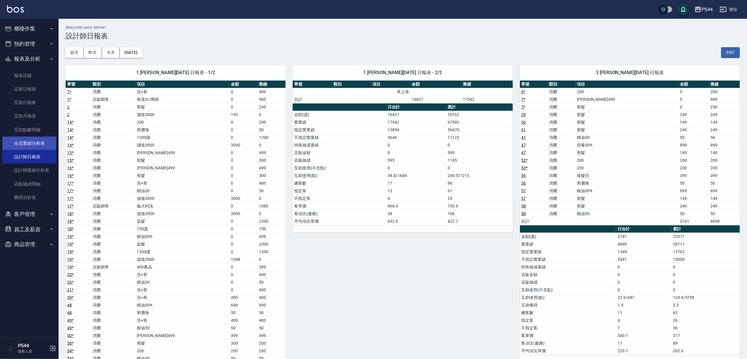
click at [32, 138] on link "全店業績分析表" at bounding box center [29, 142] width 54 height 13
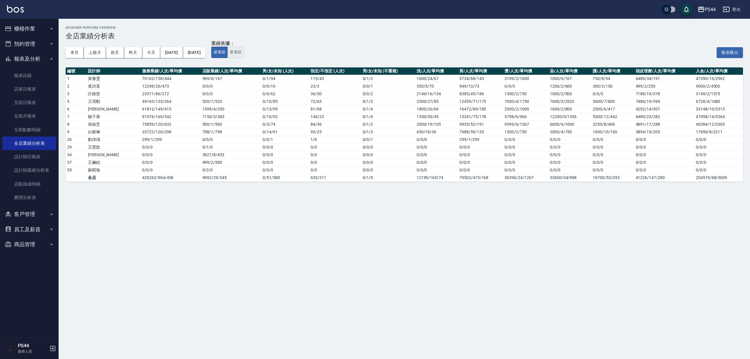
click at [244, 49] on button "實業績" at bounding box center [235, 52] width 16 height 11
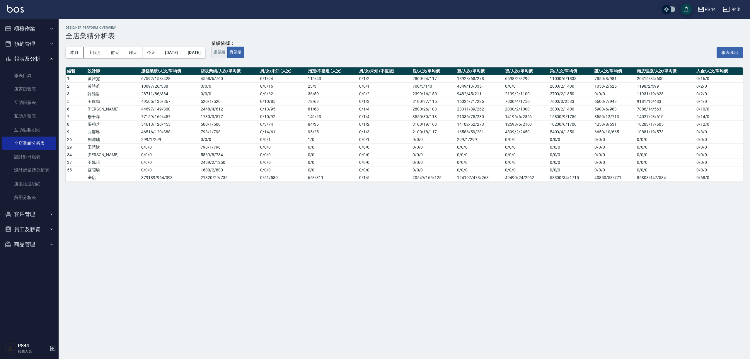
click at [227, 53] on button "虛業績" at bounding box center [219, 52] width 16 height 11
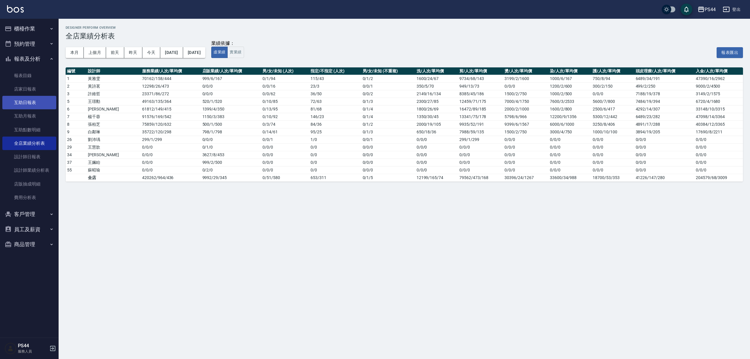
click at [35, 99] on link "互助日報表" at bounding box center [29, 102] width 54 height 13
